Goal: Task Accomplishment & Management: Manage account settings

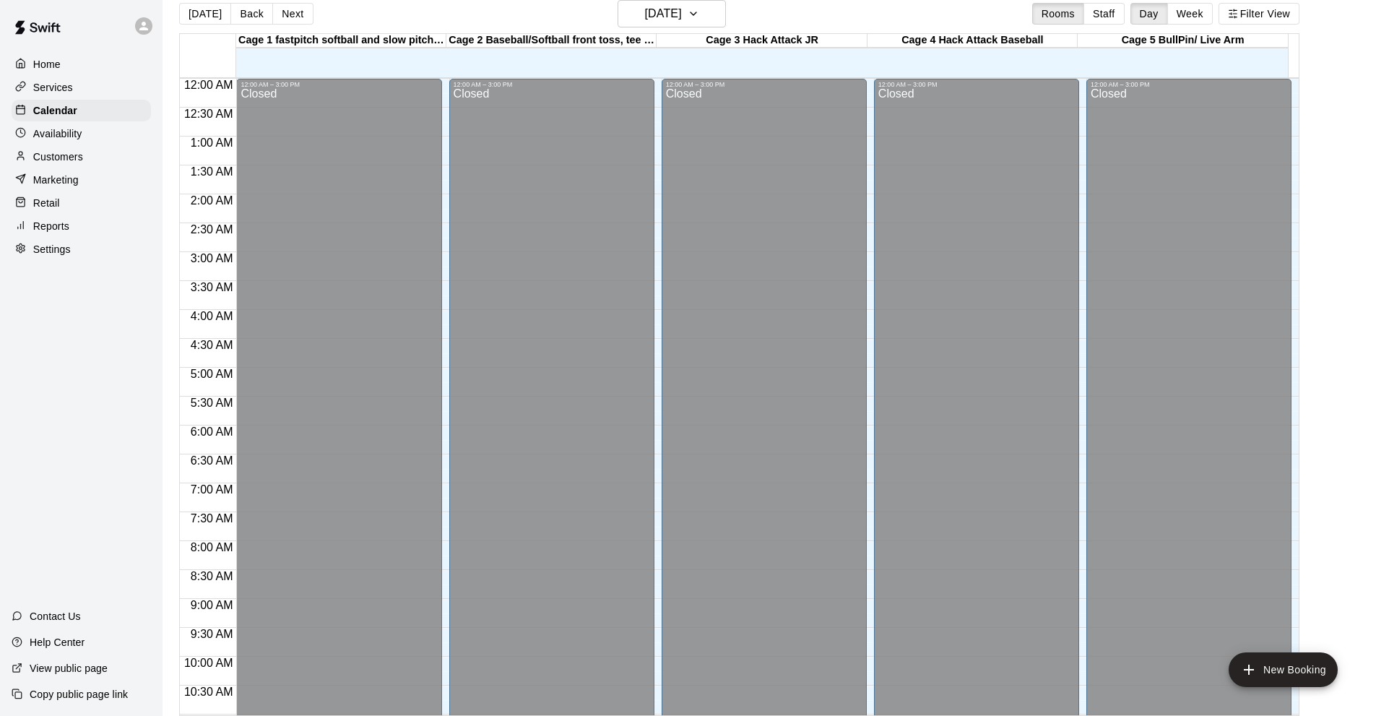
scroll to position [707, 0]
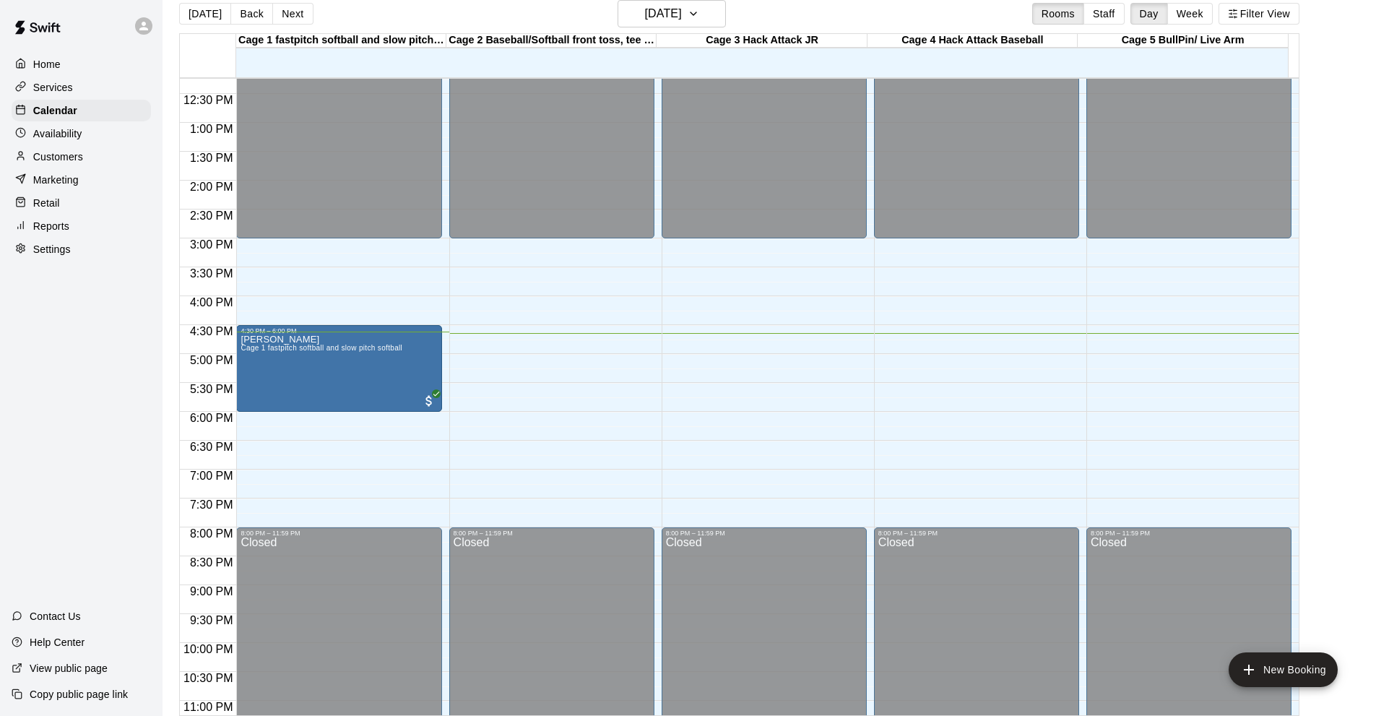
click at [179, 3] on button "[DATE]" at bounding box center [205, 14] width 52 height 22
click at [101, 417] on div "Home Services Calendar Availability Customers Marketing Retail Reports Settings…" at bounding box center [81, 358] width 163 height 716
click at [46, 386] on div "Home Services Calendar Availability Customers Marketing Retail Reports Settings…" at bounding box center [81, 358] width 163 height 716
click at [73, 90] on div "Services" at bounding box center [81, 88] width 139 height 22
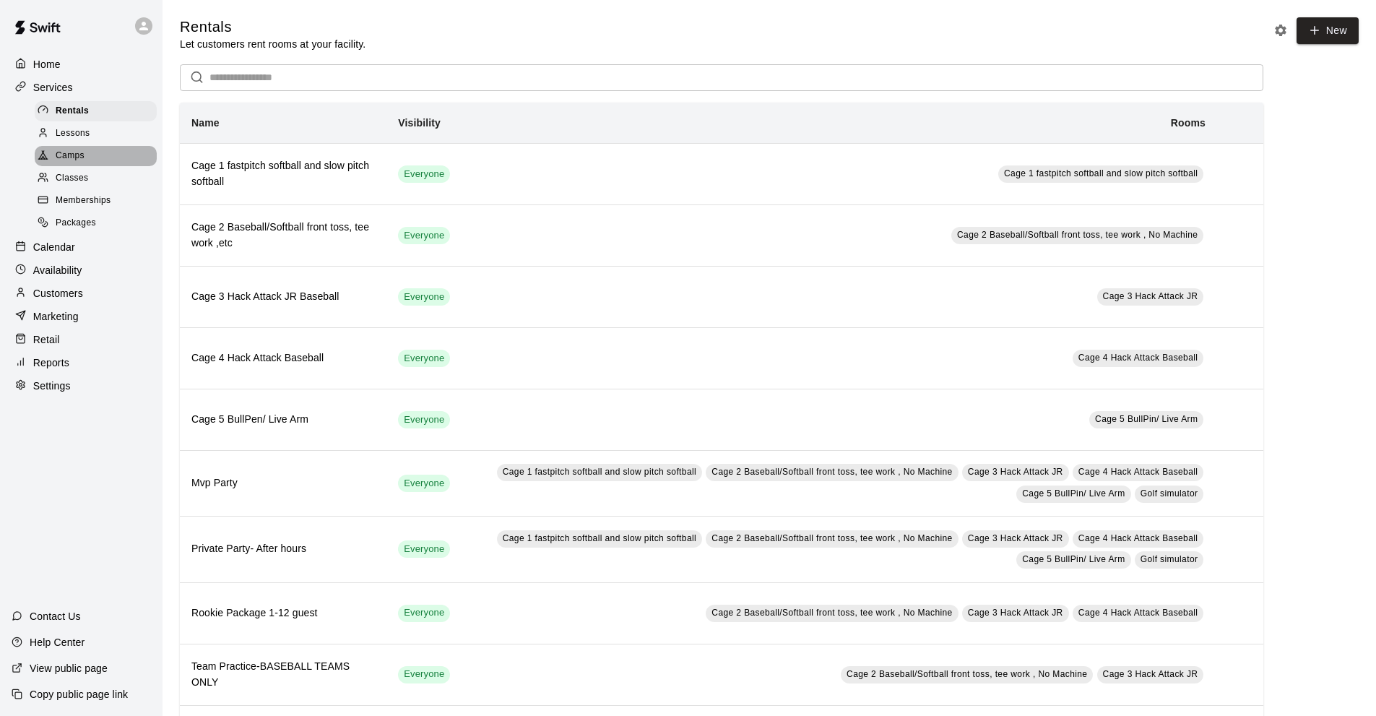
click at [87, 160] on div "Camps" at bounding box center [96, 156] width 122 height 20
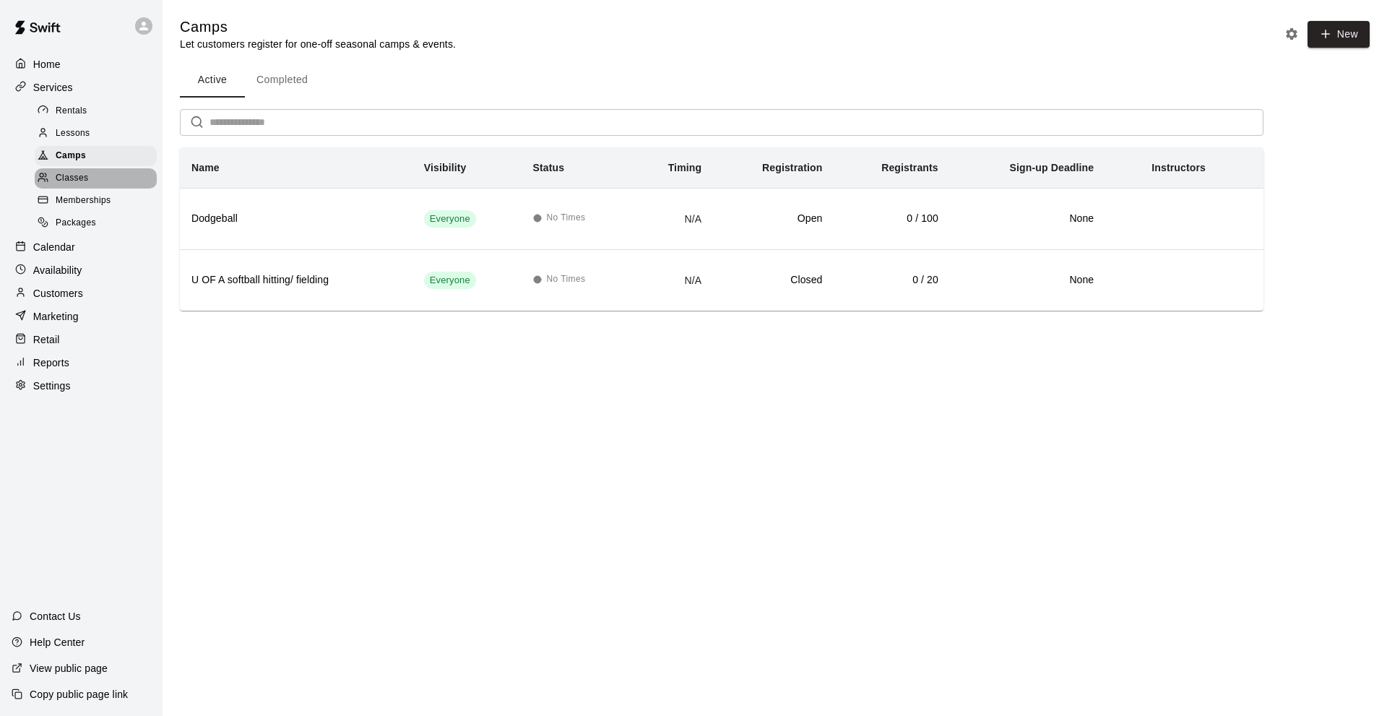
click at [83, 189] on div "Classes" at bounding box center [96, 178] width 122 height 20
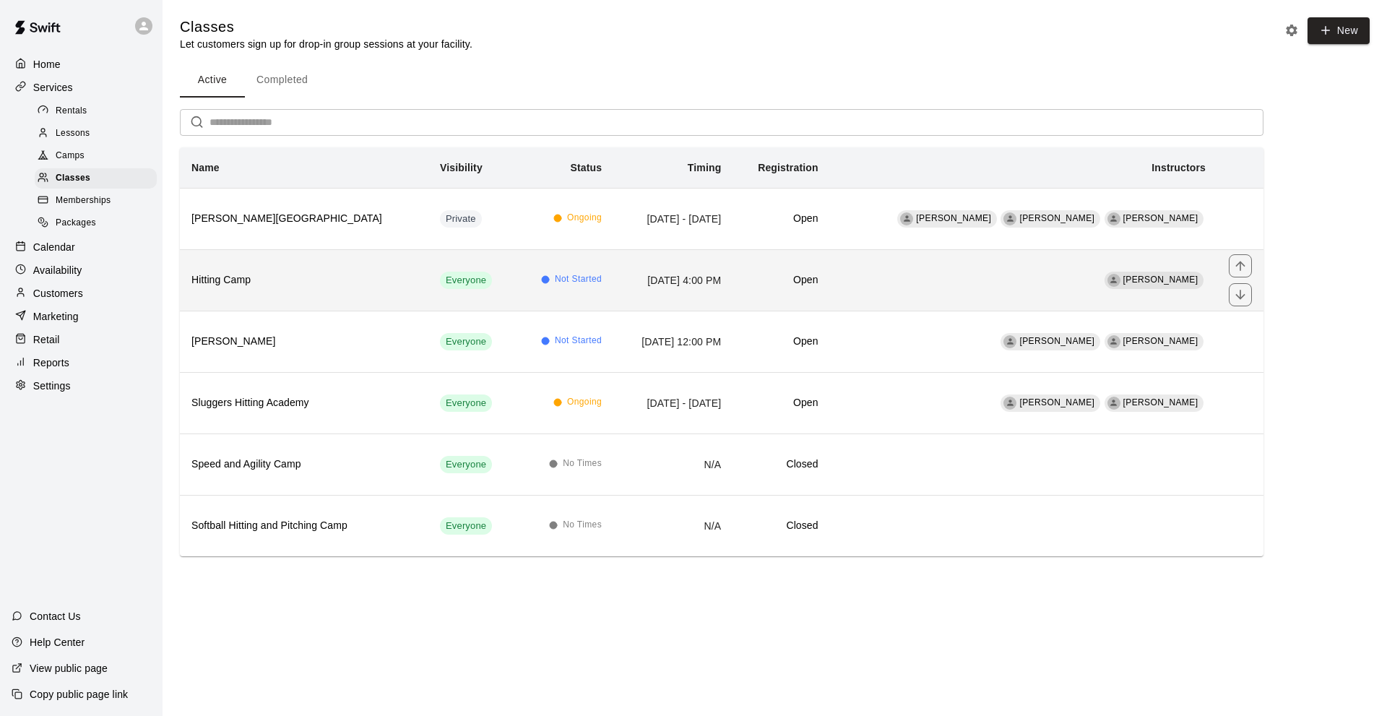
click at [323, 272] on h6 "Hitting Camp" at bounding box center [303, 280] width 225 height 16
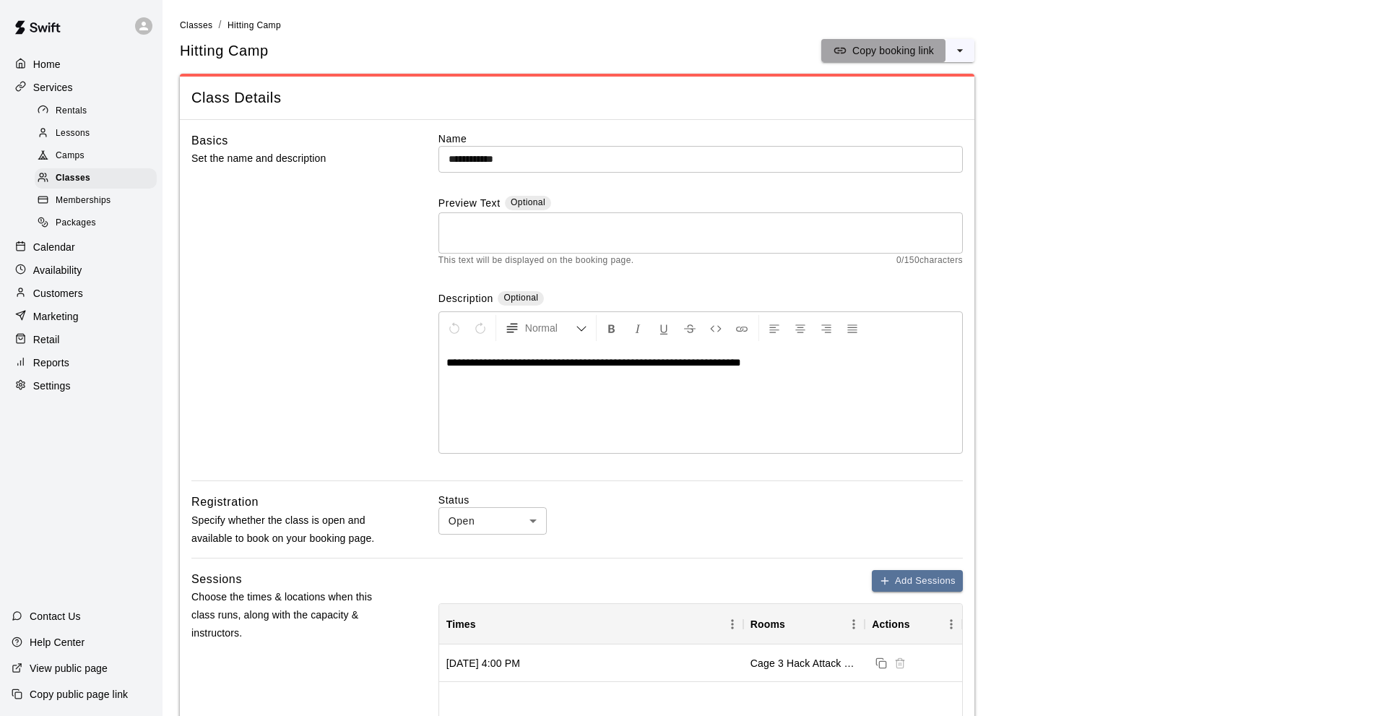
click at [874, 53] on p "Copy booking link" at bounding box center [894, 50] width 82 height 14
click at [69, 301] on p "Customers" at bounding box center [58, 293] width 50 height 14
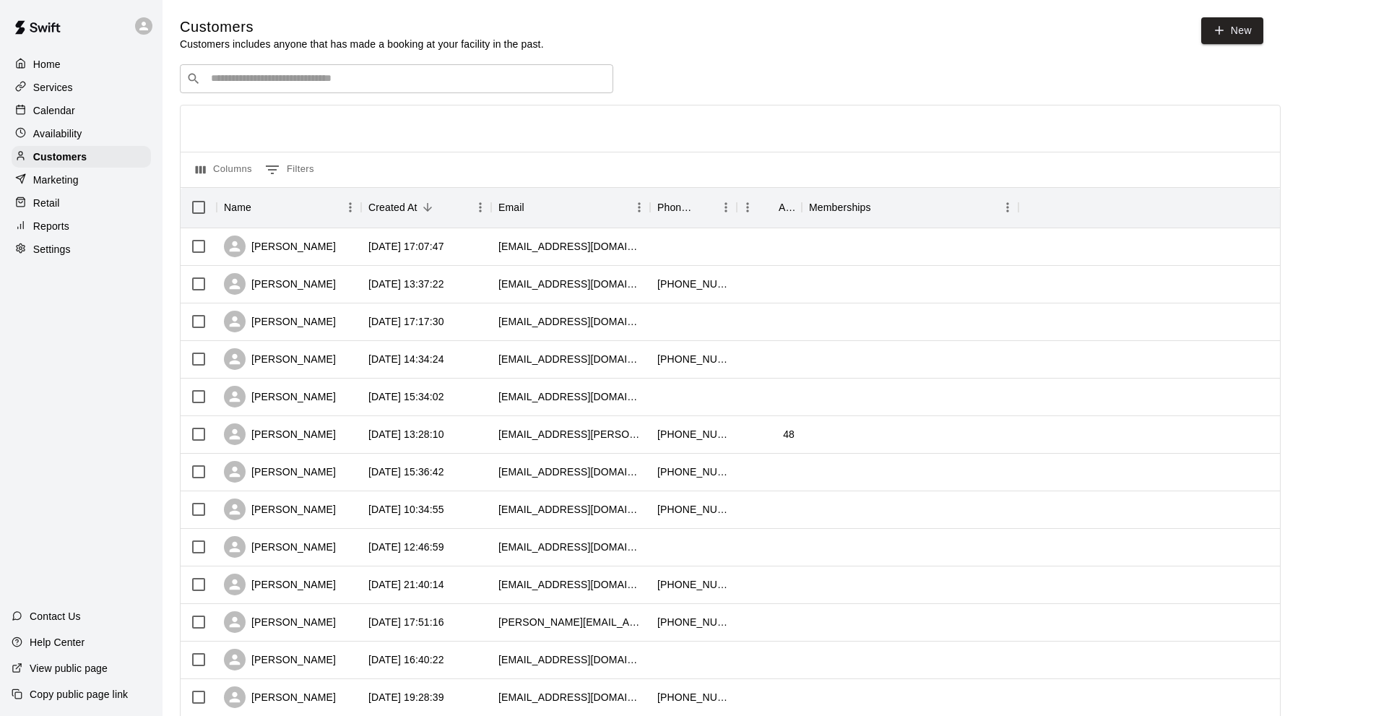
click at [234, 82] on input "Search customers by name or email" at bounding box center [407, 79] width 400 height 14
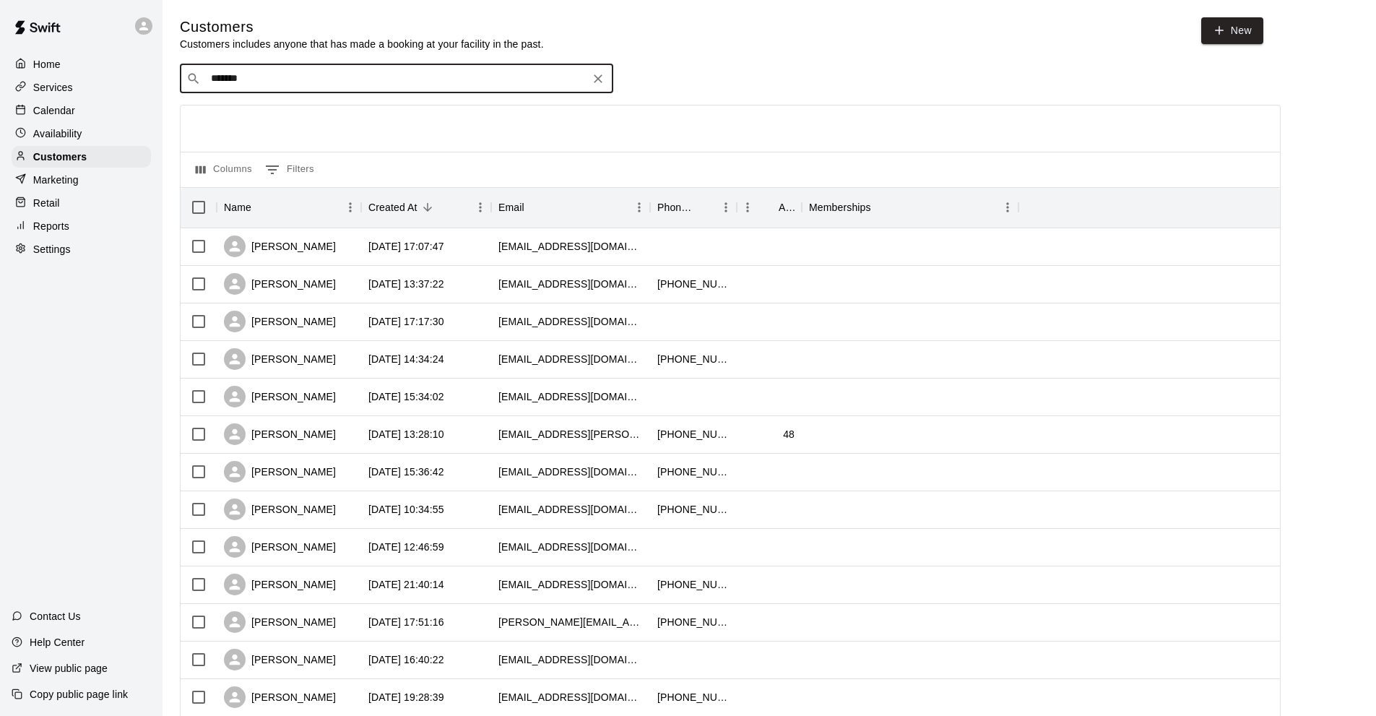
type input "********"
click at [263, 111] on p "[PERSON_NAME]" at bounding box center [264, 110] width 88 height 15
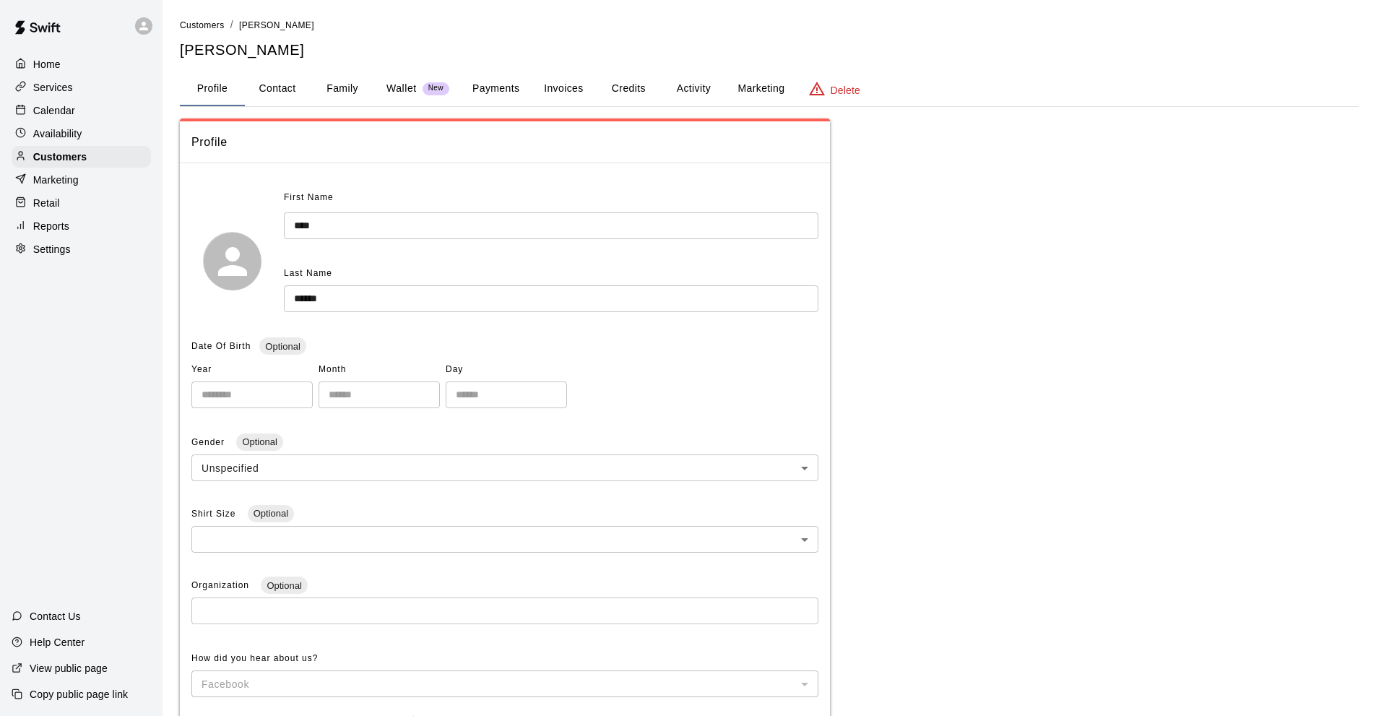
click at [502, 82] on button "Payments" at bounding box center [496, 89] width 70 height 35
